Goal: Task Accomplishment & Management: Complete application form

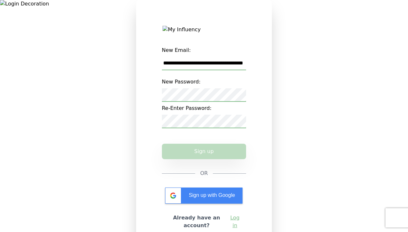
type input "**********"
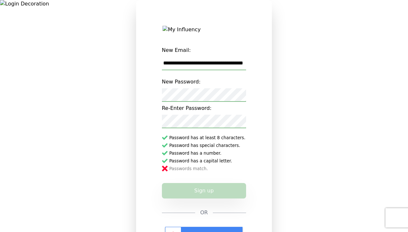
click at [204, 195] on button "Sign up" at bounding box center [204, 190] width 84 height 15
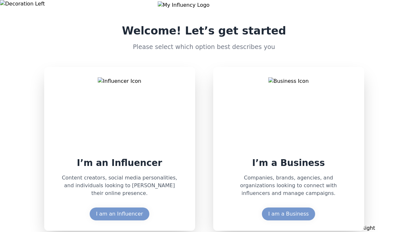
drag, startPoint x: 316, startPoint y: 50, endPoint x: 412, endPoint y: 64, distance: 97.4
click at [316, 50] on div "Welcome! Let’s get started Please select which option best describes you I’m an…" at bounding box center [204, 116] width 330 height 230
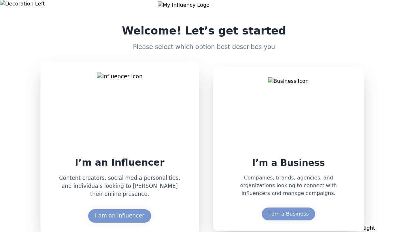
scroll to position [3, 0]
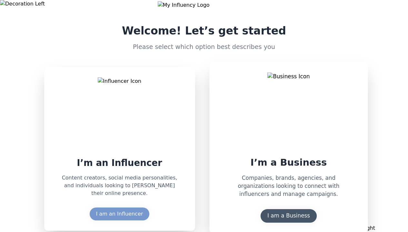
click at [296, 216] on div "I am a Business" at bounding box center [288, 216] width 43 height 8
click at [288, 217] on div "I am a Business" at bounding box center [288, 216] width 43 height 8
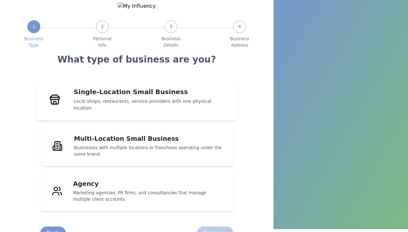
click at [111, 108] on p "Local shops, restaurants, service providers with one physical location." at bounding box center [151, 105] width 155 height 14
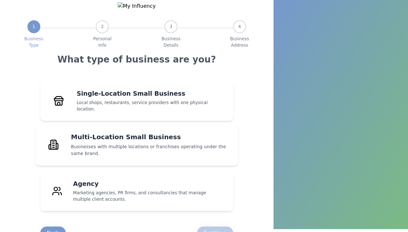
click at [136, 98] on h4 "Single-Location Small Business" at bounding box center [151, 93] width 148 height 9
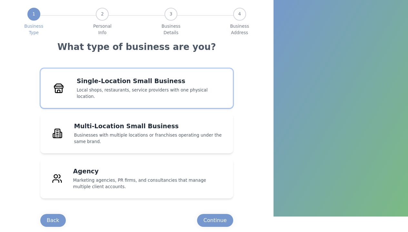
scroll to position [18, 0]
click at [220, 220] on div "Continue" at bounding box center [214, 221] width 23 height 8
click at [215, 220] on div "Continue" at bounding box center [214, 221] width 23 height 8
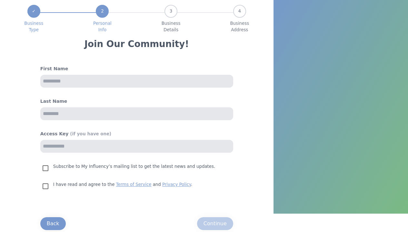
click at [142, 85] on input "text" at bounding box center [136, 81] width 193 height 13
click at [136, 86] on input "text" at bounding box center [136, 81] width 193 height 13
type input "**********"
type input "********"
click at [221, 227] on div "Continue" at bounding box center [214, 224] width 23 height 8
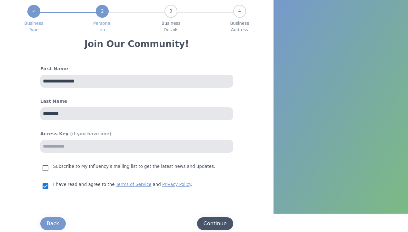
click at [215, 225] on div "Continue" at bounding box center [214, 224] width 23 height 8
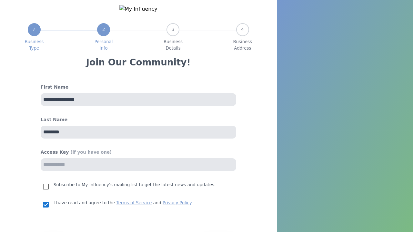
select select "**"
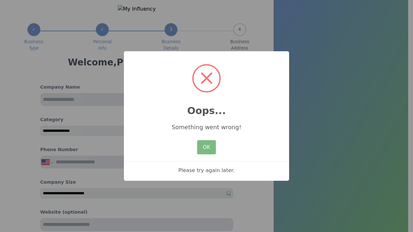
click at [185, 6] on x-pw-glass at bounding box center [206, 116] width 413 height 232
click at [205, 146] on button "OK" at bounding box center [206, 147] width 19 height 14
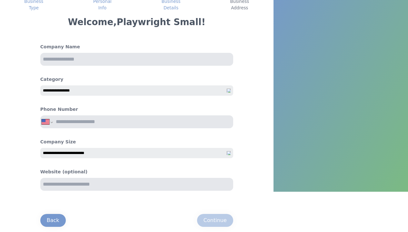
scroll to position [46, 0]
click at [148, 59] on input "text" at bounding box center [136, 59] width 193 height 13
